Goal: Transaction & Acquisition: Book appointment/travel/reservation

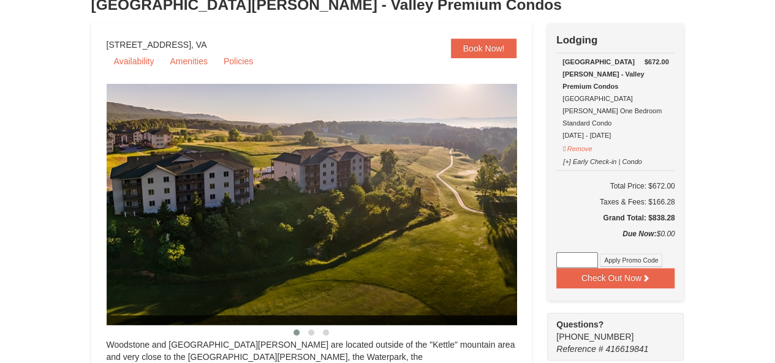
select select "10"
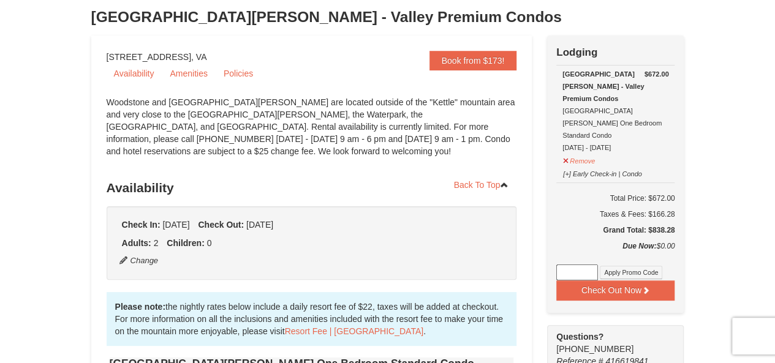
scroll to position [61, 0]
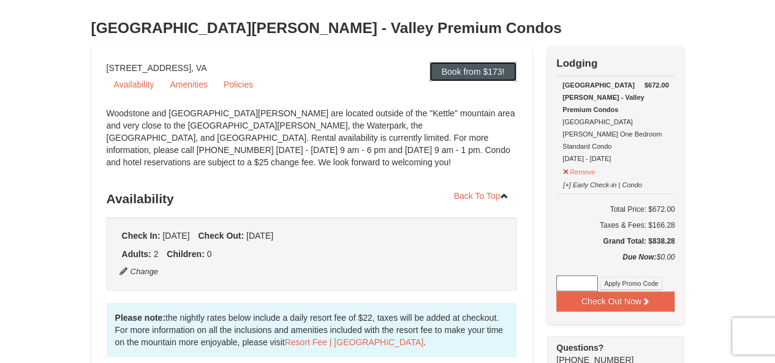
click at [460, 73] on link "Book from $173!" at bounding box center [473, 72] width 88 height 20
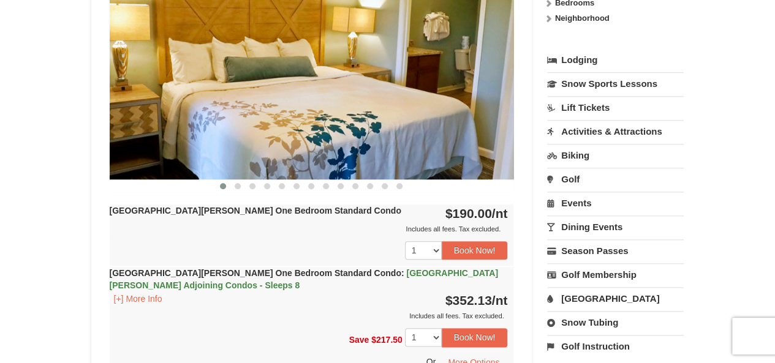
scroll to position [551, 0]
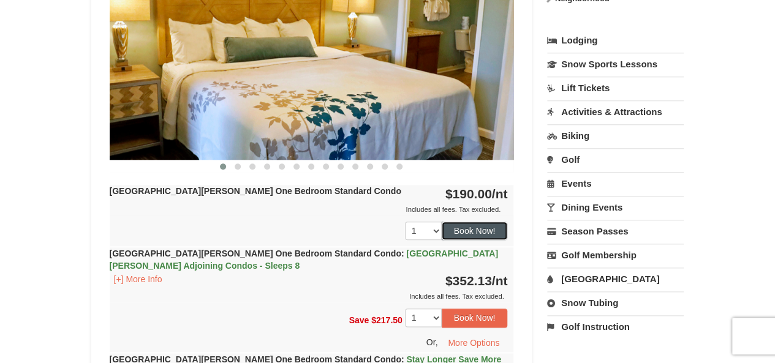
click at [448, 228] on button "Book Now!" at bounding box center [474, 231] width 66 height 18
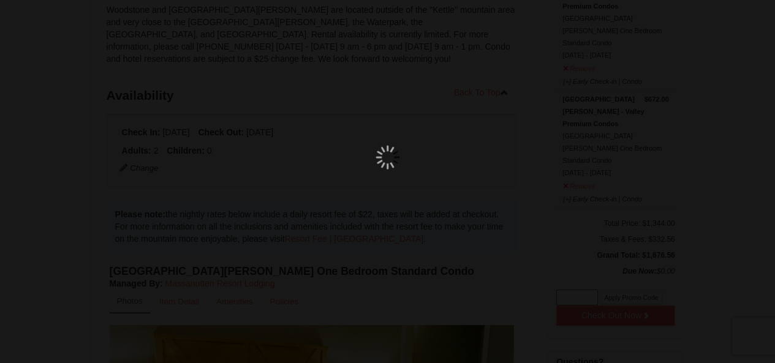
scroll to position [107, 0]
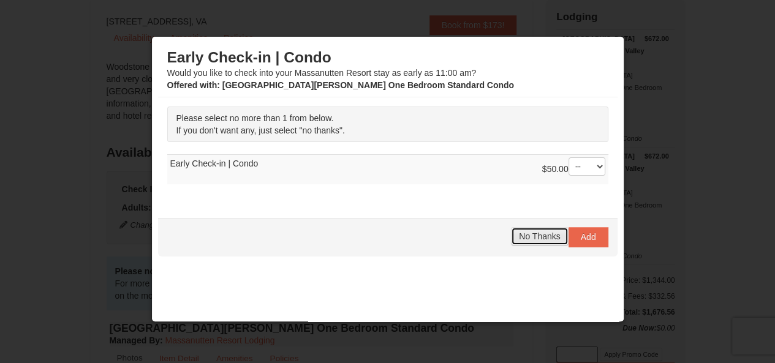
click at [527, 231] on span "No Thanks" at bounding box center [539, 236] width 41 height 10
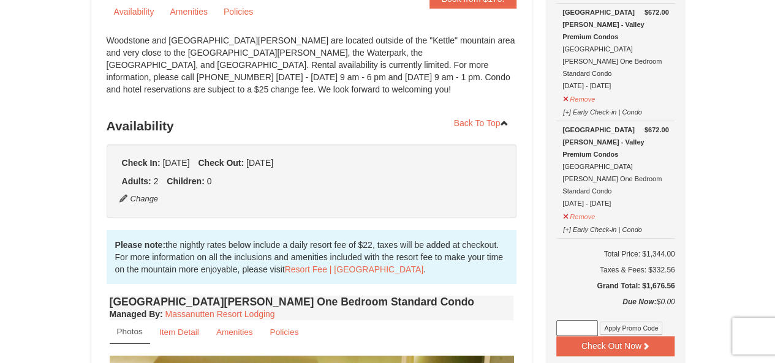
scroll to position [122, 0]
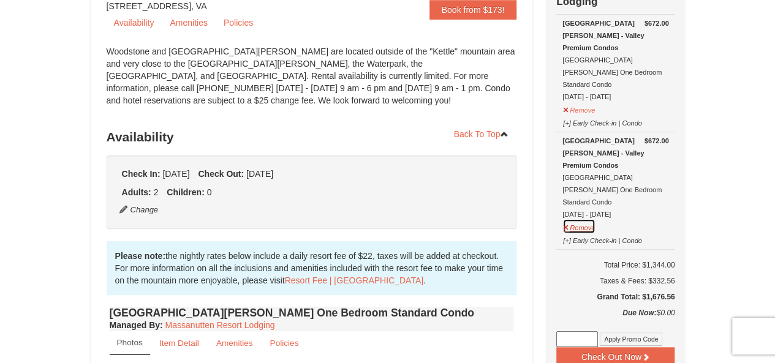
click at [576, 219] on button "Remove" at bounding box center [578, 226] width 33 height 15
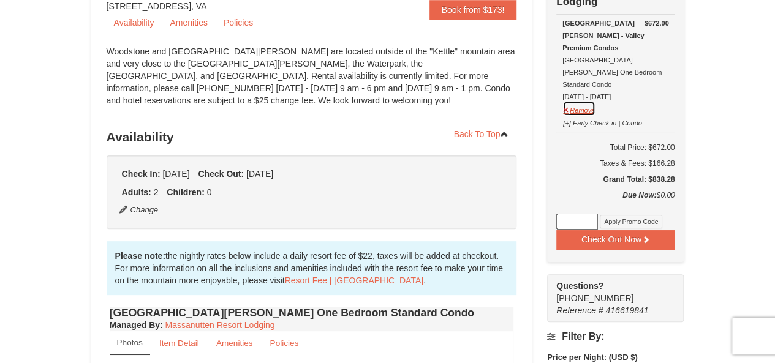
click at [584, 101] on button "Remove" at bounding box center [578, 108] width 33 height 15
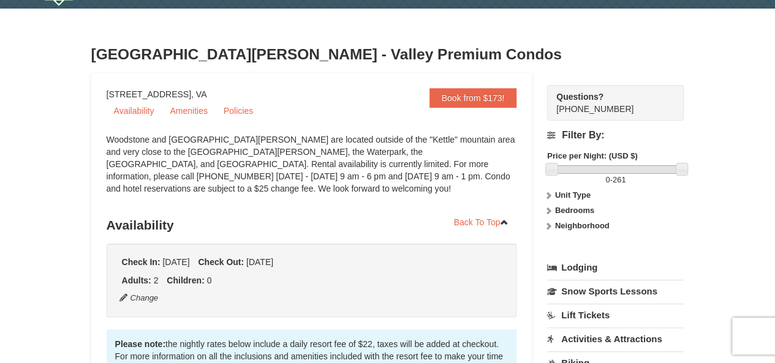
scroll to position [61, 0]
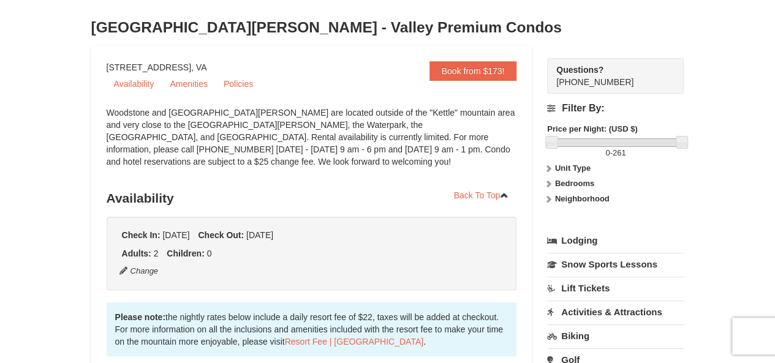
click at [244, 238] on strong "Check Out:" at bounding box center [221, 235] width 46 height 10
click at [146, 269] on button "Change" at bounding box center [139, 270] width 40 height 13
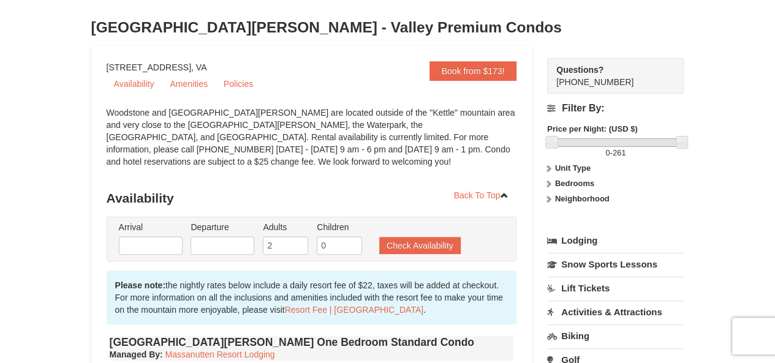
type input "[DATE]"
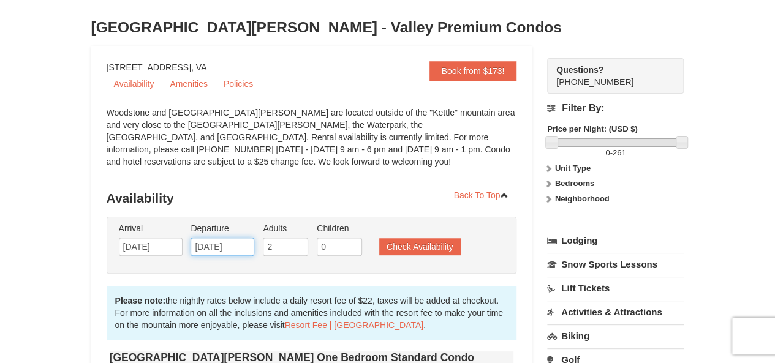
click at [203, 247] on input "10/15/2025" at bounding box center [222, 247] width 64 height 18
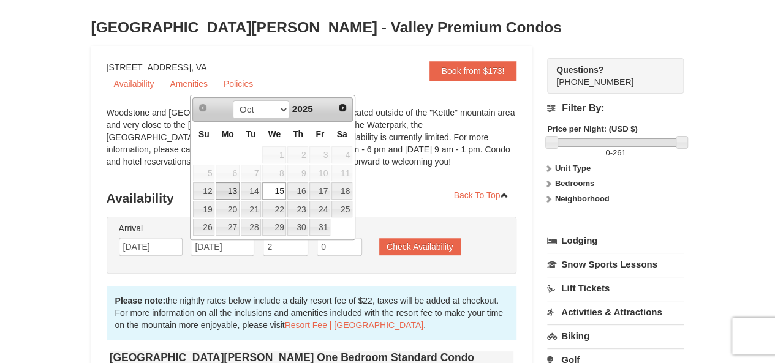
click at [234, 190] on link "13" at bounding box center [227, 190] width 23 height 17
type input "[DATE]"
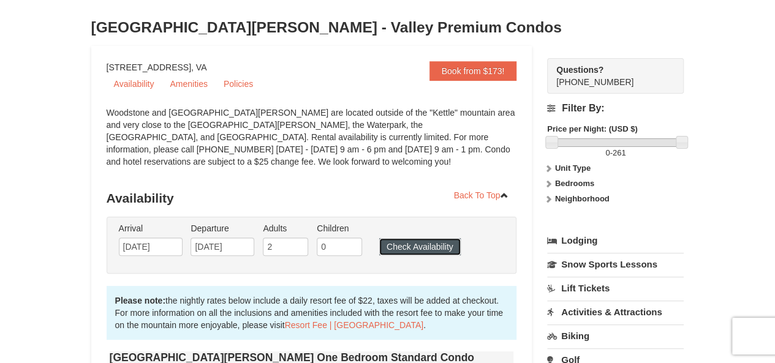
click at [402, 249] on button "Check Availability" at bounding box center [419, 246] width 81 height 17
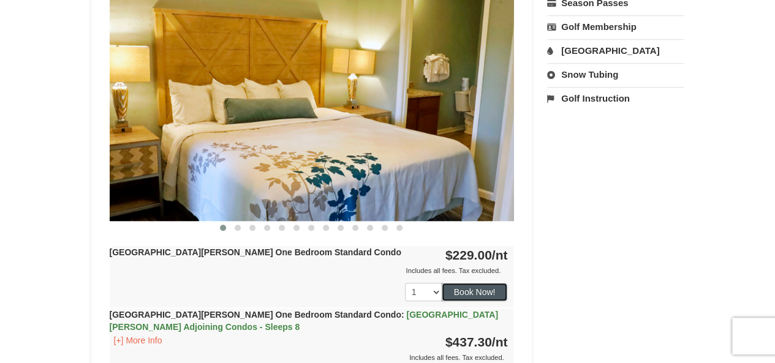
click at [481, 288] on button "Book Now!" at bounding box center [474, 292] width 66 height 18
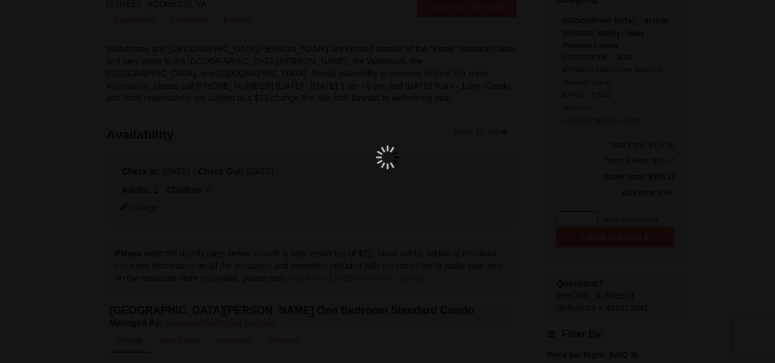
scroll to position [107, 0]
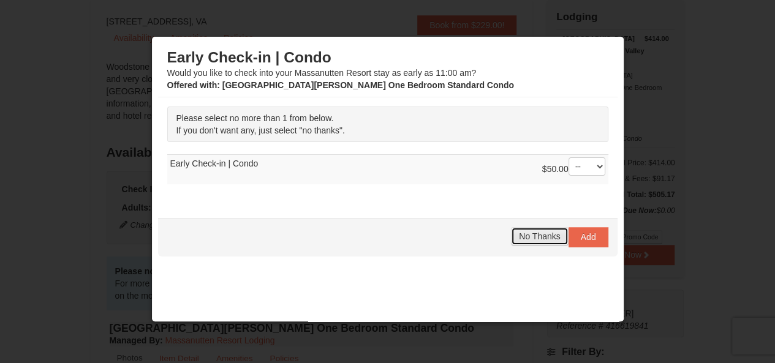
click at [529, 238] on span "No Thanks" at bounding box center [539, 236] width 41 height 10
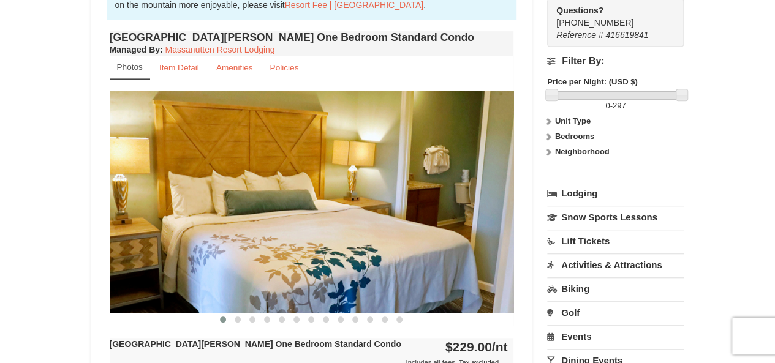
scroll to position [413, 0]
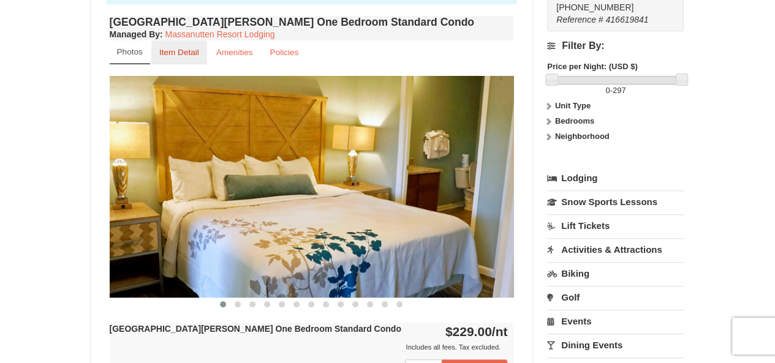
click at [181, 53] on small "Item Detail" at bounding box center [179, 52] width 40 height 9
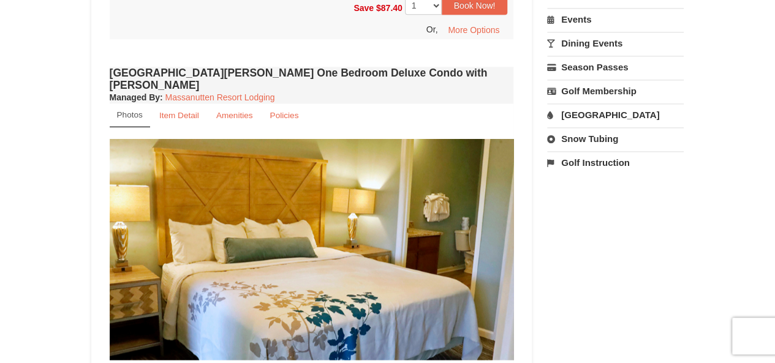
scroll to position [842, 0]
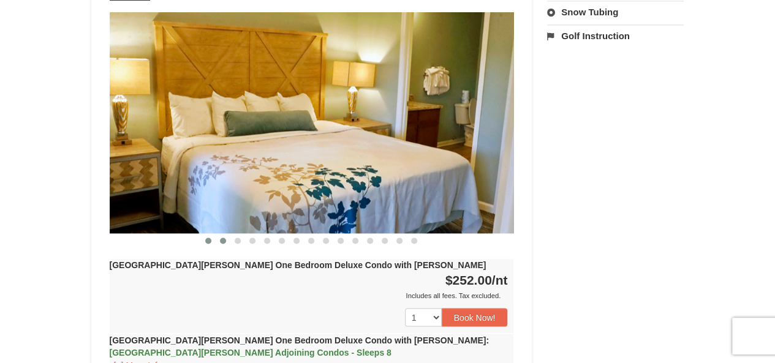
click at [223, 238] on span at bounding box center [223, 241] width 6 height 6
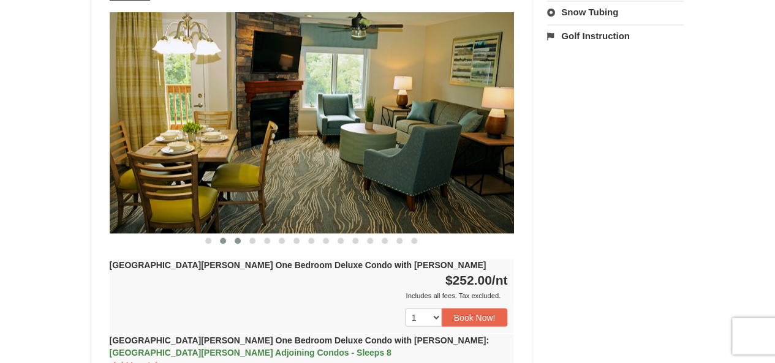
click at [239, 234] on button at bounding box center [237, 240] width 15 height 12
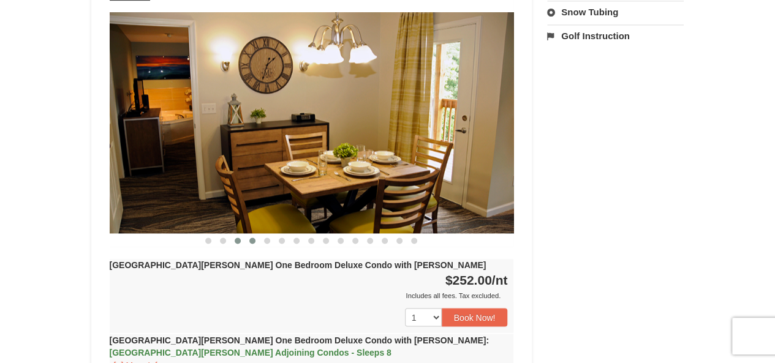
click at [252, 238] on span at bounding box center [252, 241] width 6 height 6
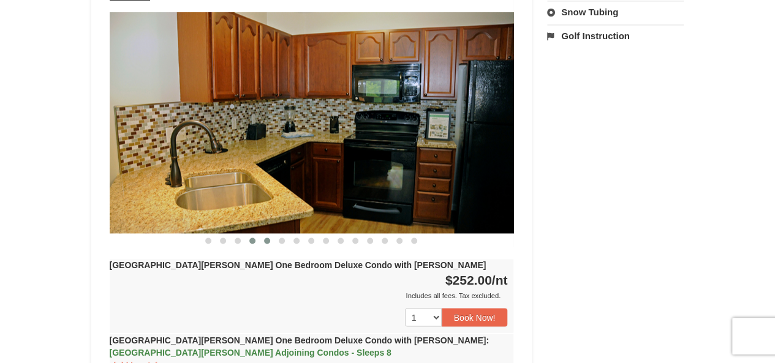
click at [271, 234] on button at bounding box center [267, 240] width 15 height 12
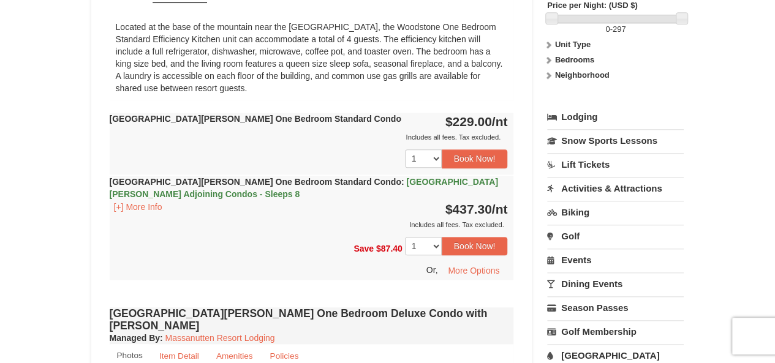
scroll to position [413, 0]
